Goal: Information Seeking & Learning: Learn about a topic

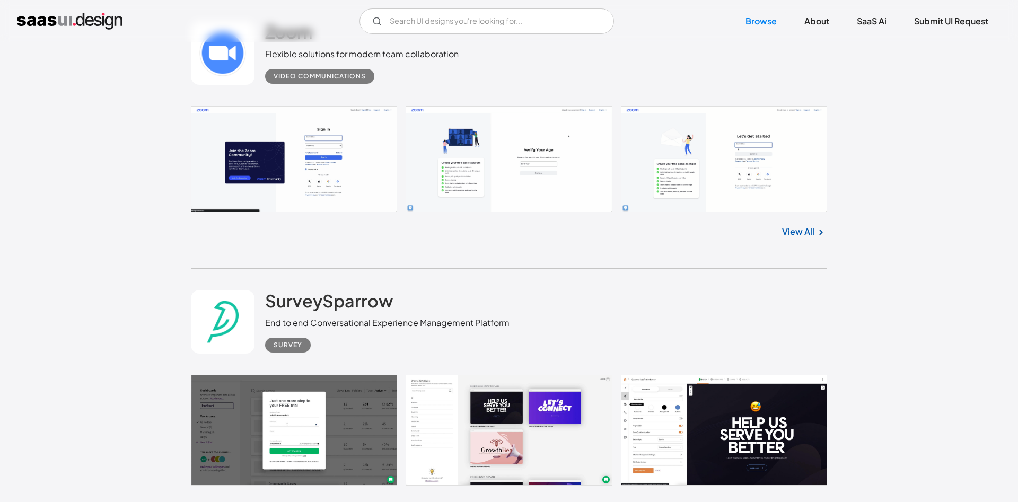
scroll to position [649, 0]
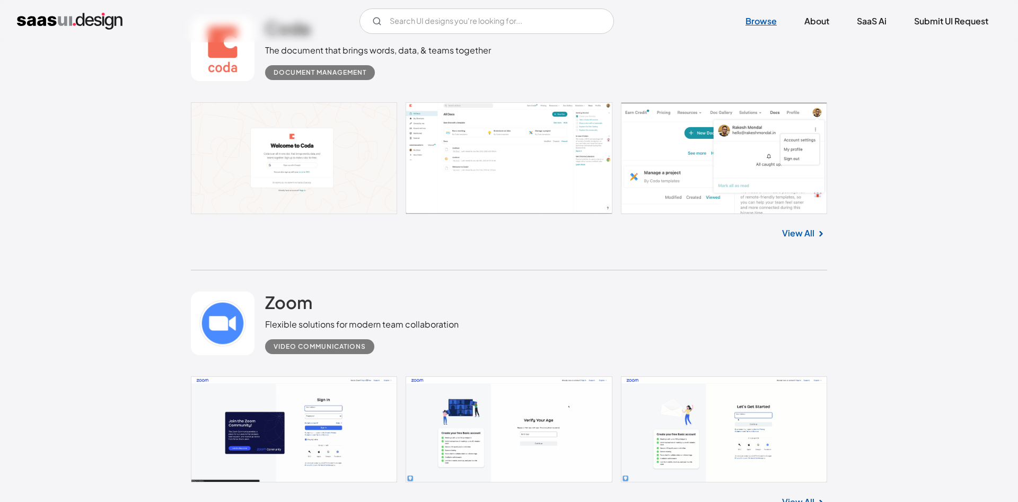
click at [753, 26] on link "Browse" at bounding box center [761, 21] width 57 height 23
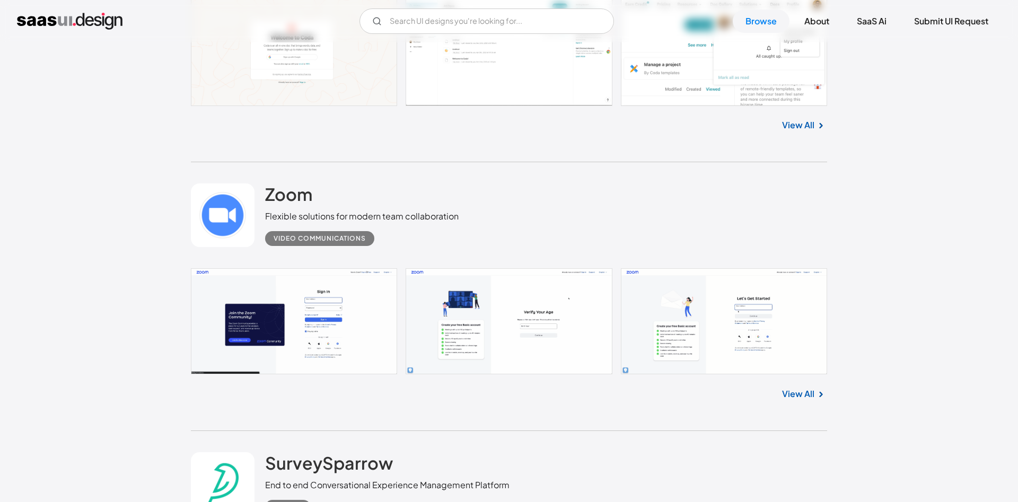
scroll to position [1081, 0]
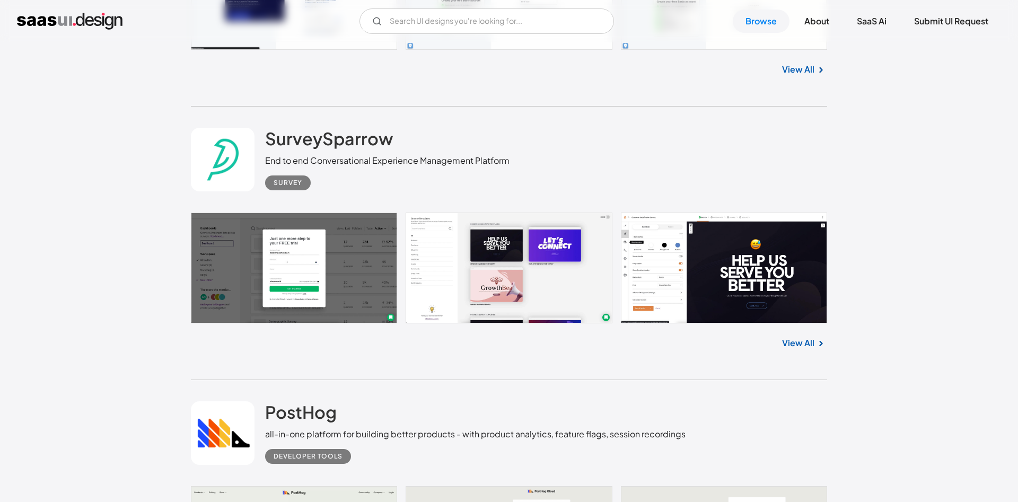
click at [799, 342] on link "View All" at bounding box center [798, 343] width 32 height 13
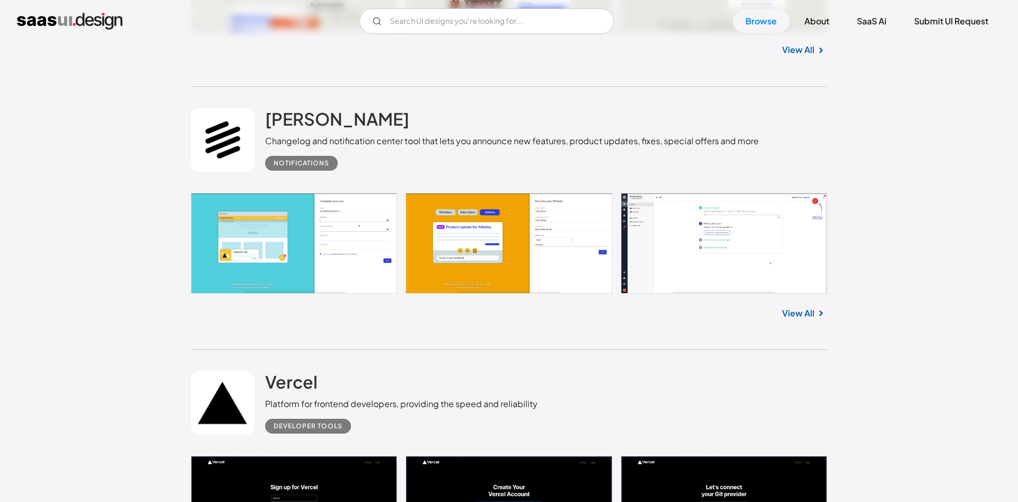
scroll to position [1676, 0]
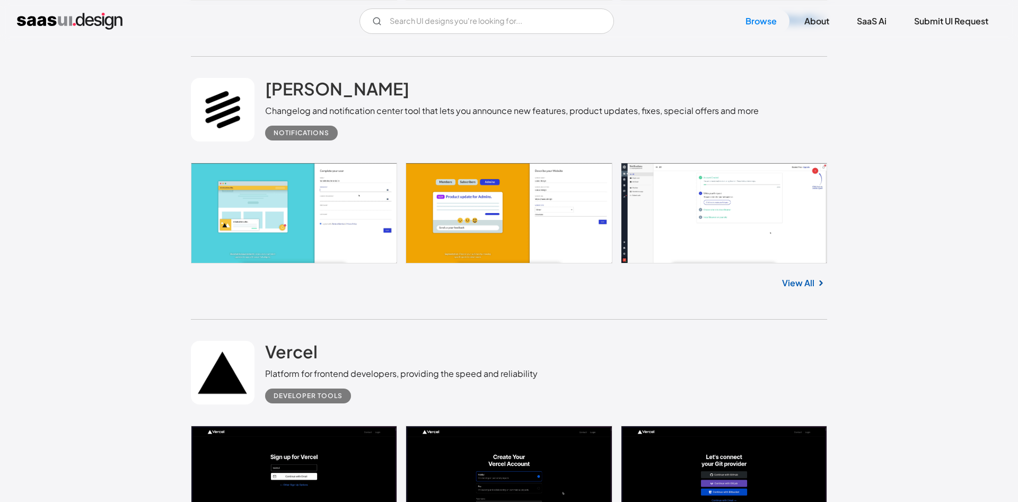
click at [791, 285] on link "View All" at bounding box center [798, 283] width 32 height 13
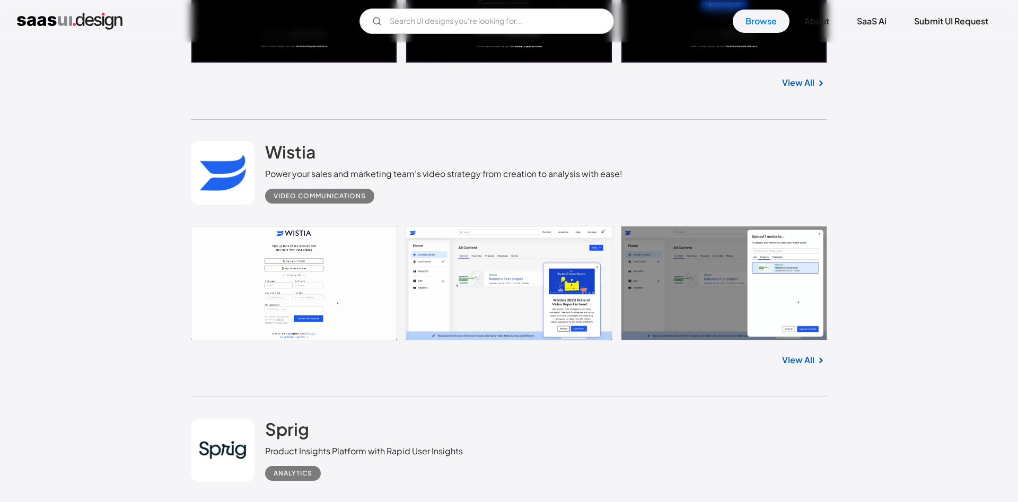
scroll to position [2217, 0]
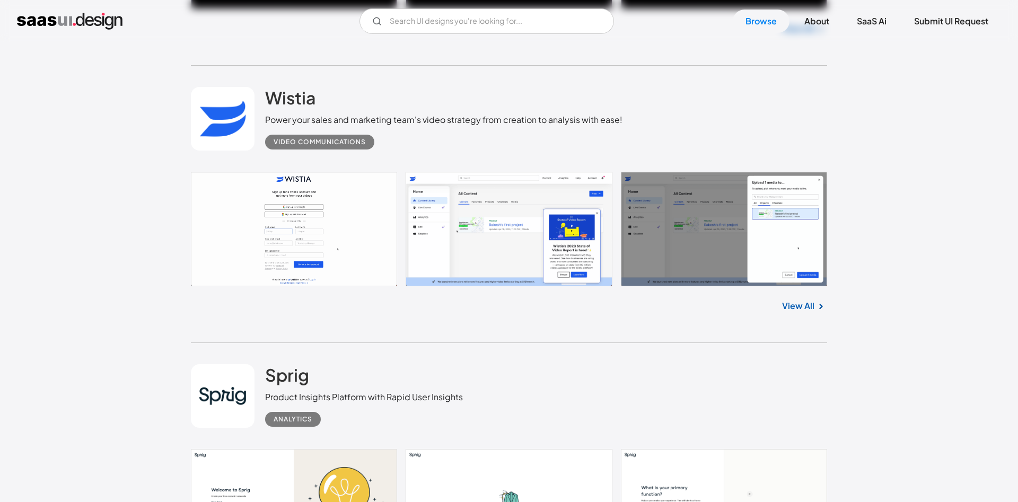
click at [800, 302] on link "View All" at bounding box center [798, 305] width 32 height 13
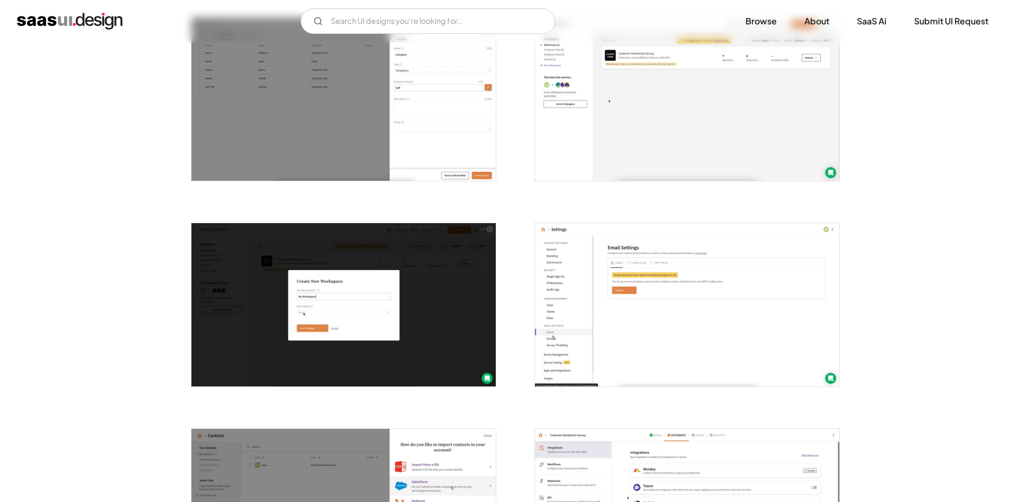
scroll to position [1189, 0]
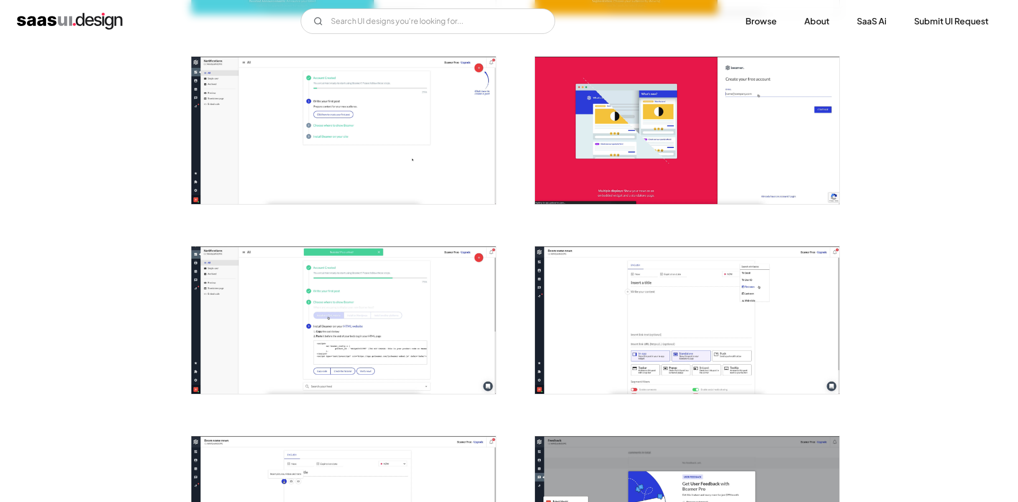
scroll to position [433, 0]
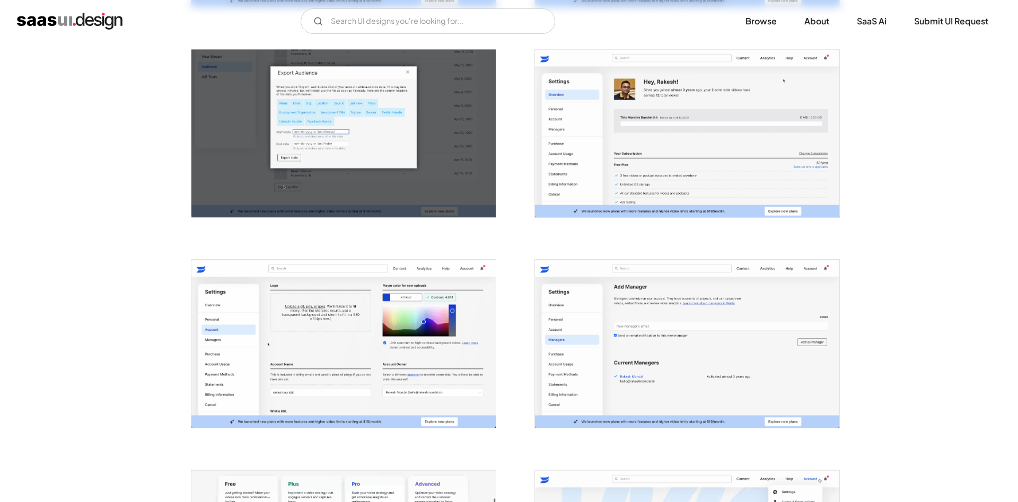
scroll to position [1730, 0]
